Goal: Transaction & Acquisition: Purchase product/service

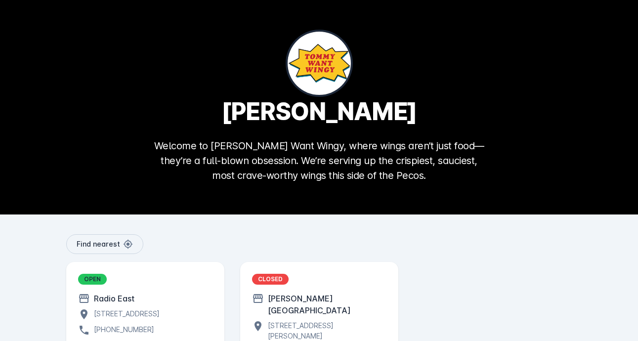
scroll to position [71, 0]
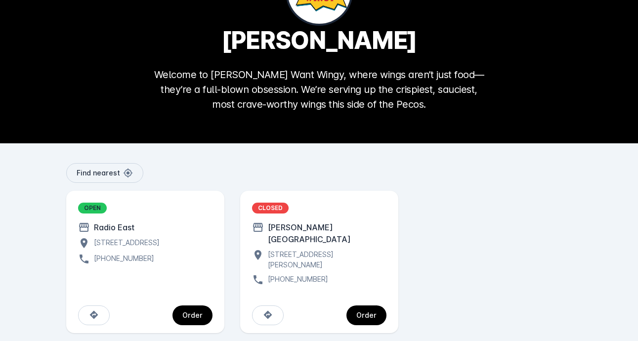
click at [272, 204] on div "CLOSED" at bounding box center [270, 208] width 37 height 11
click at [272, 215] on div "CLOSED [PERSON_NAME][GEOGRAPHIC_DATA] [STREET_ADDRESS][PERSON_NAME] [PHONE_NUMB…" at bounding box center [319, 244] width 134 height 83
click at [374, 312] on div "Order" at bounding box center [366, 315] width 20 height 7
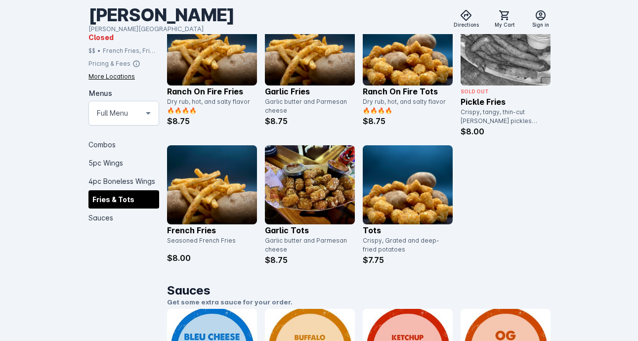
scroll to position [1302, 0]
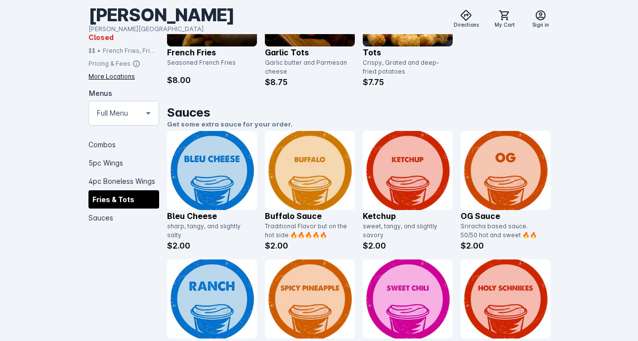
scroll to position [1557, 0]
